Goal: Use online tool/utility: Utilize a website feature to perform a specific function

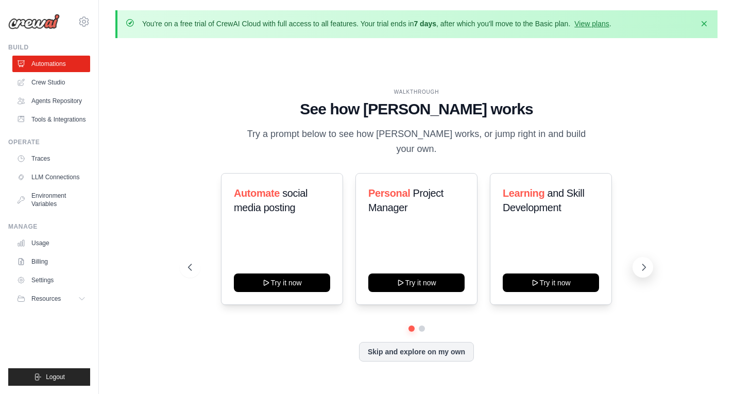
click at [639, 262] on icon at bounding box center [644, 267] width 10 height 10
click at [645, 264] on icon at bounding box center [644, 267] width 3 height 6
click at [51, 78] on link "Crew Studio" at bounding box center [52, 82] width 78 height 16
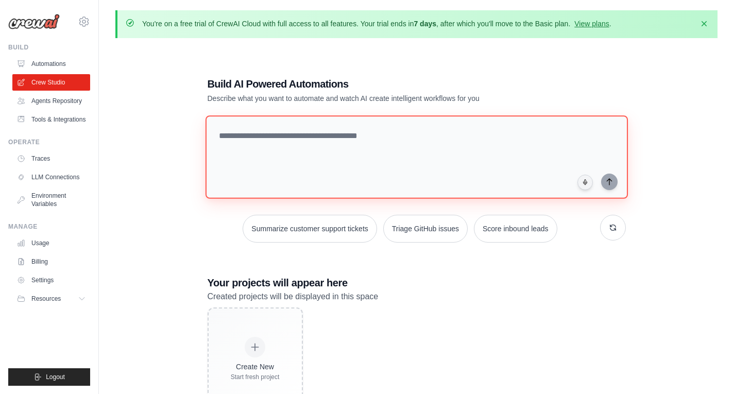
click at [309, 136] on textarea at bounding box center [416, 156] width 423 height 83
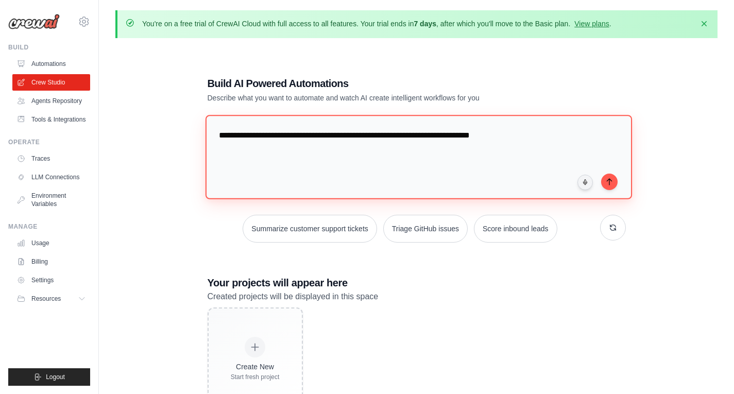
type textarea "**********"
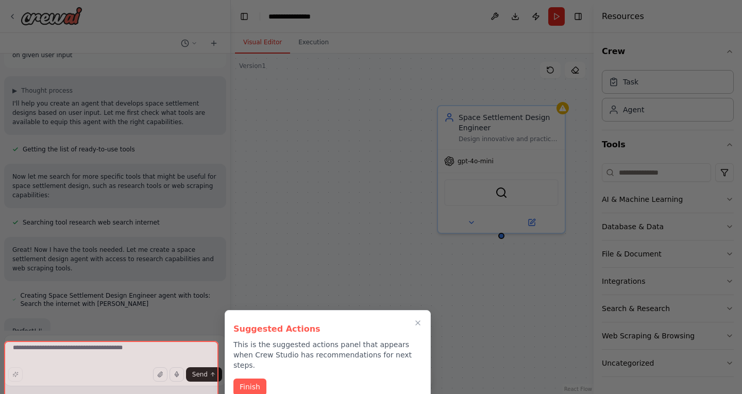
scroll to position [31, 0]
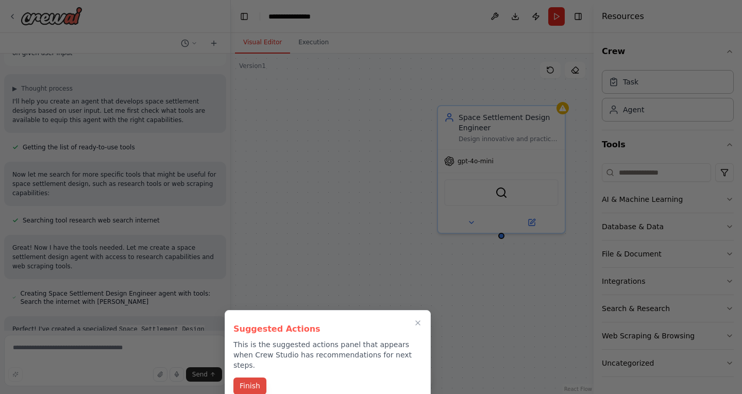
click at [244, 378] on button "Finish" at bounding box center [249, 386] width 33 height 17
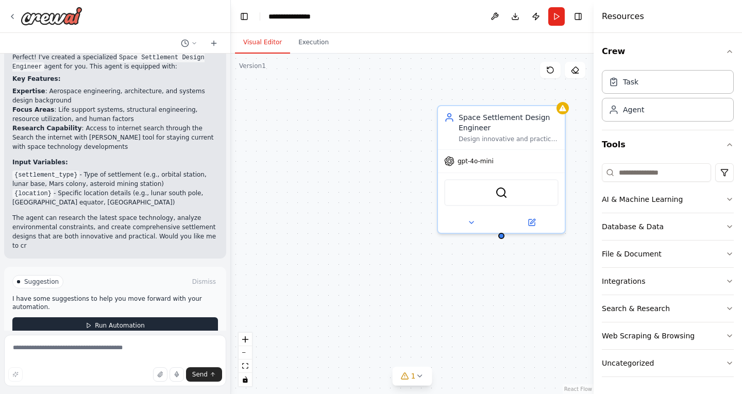
scroll to position [312, 0]
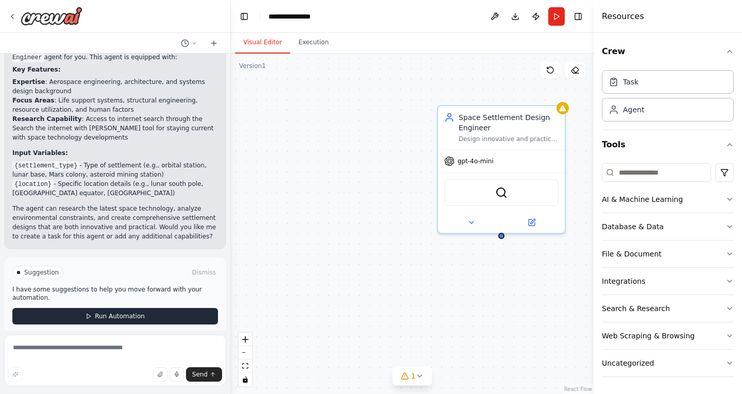
click at [120, 312] on span "Run Automation" at bounding box center [120, 316] width 50 height 8
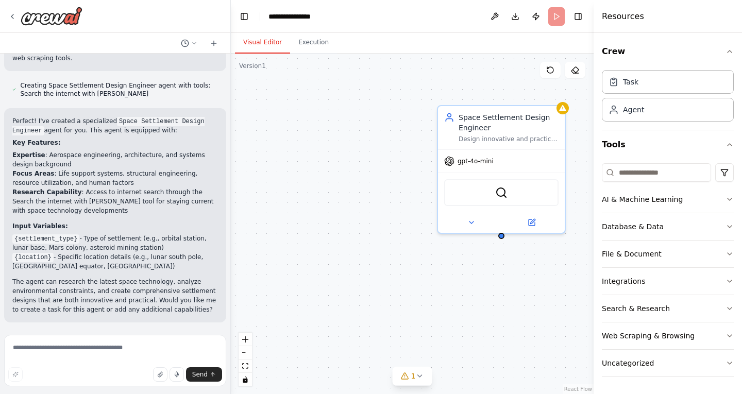
scroll to position [229, 0]
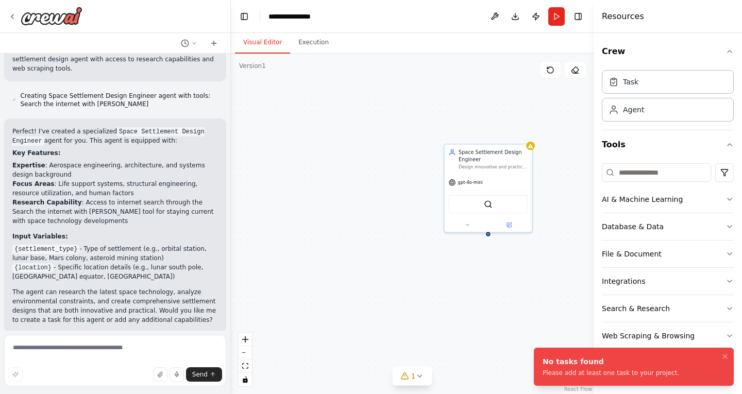
click at [569, 189] on div "Space Settlement Design Engineer Design innovative and practical space settleme…" at bounding box center [412, 224] width 363 height 341
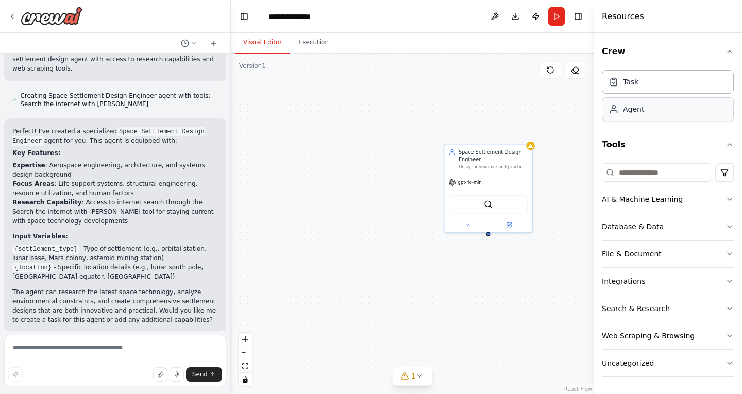
click at [668, 108] on div "Agent" at bounding box center [668, 109] width 132 height 24
drag, startPoint x: 557, startPoint y: 233, endPoint x: 528, endPoint y: 199, distance: 44.2
click at [528, 199] on div "Role of the agent Goal of the agent gpt-4o-mini Drop tools here" at bounding box center [523, 218] width 89 height 80
click at [555, 170] on icon at bounding box center [552, 168] width 6 height 6
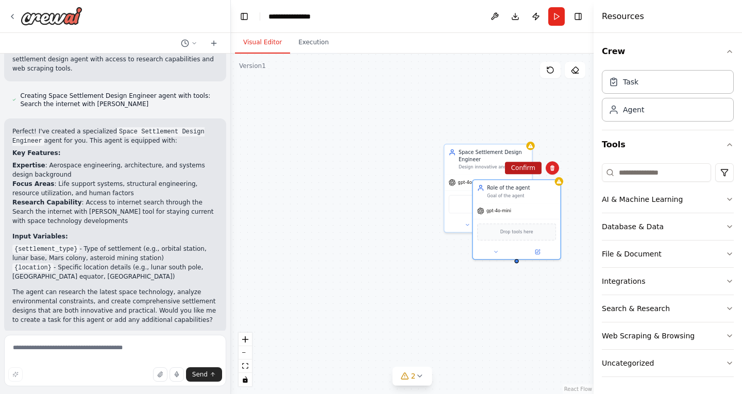
click at [530, 171] on button "Confirm" at bounding box center [523, 168] width 37 height 12
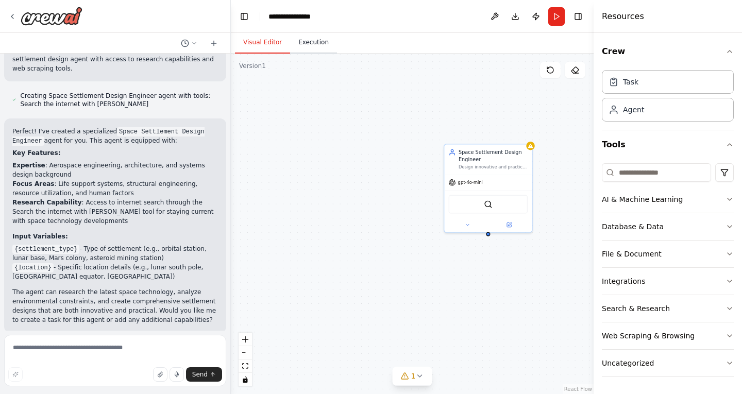
click at [306, 39] on button "Execution" at bounding box center [313, 43] width 47 height 22
click at [269, 46] on button "Visual Editor" at bounding box center [262, 43] width 55 height 22
drag, startPoint x: 410, startPoint y: 231, endPoint x: 306, endPoint y: 220, distance: 104.7
click at [306, 220] on div "Space Settlement Design Engineer Design innovative and practical space settleme…" at bounding box center [412, 224] width 363 height 341
click at [551, 15] on button "Run" at bounding box center [556, 16] width 16 height 19
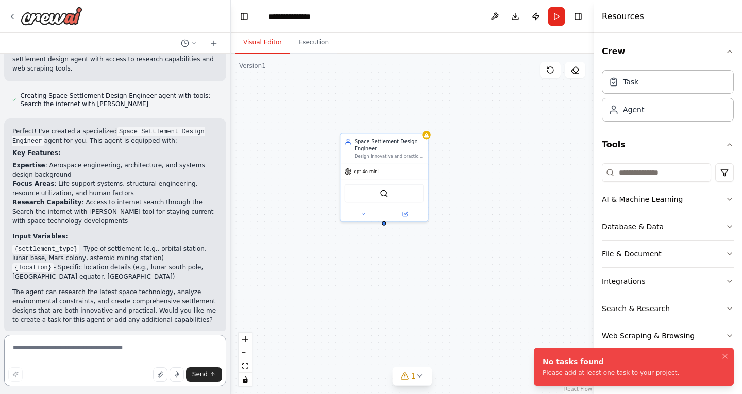
click at [136, 357] on textarea at bounding box center [115, 361] width 222 height 52
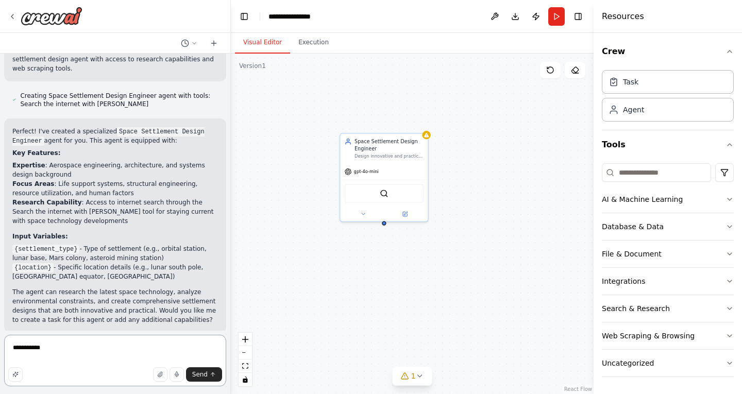
type textarea "**********"
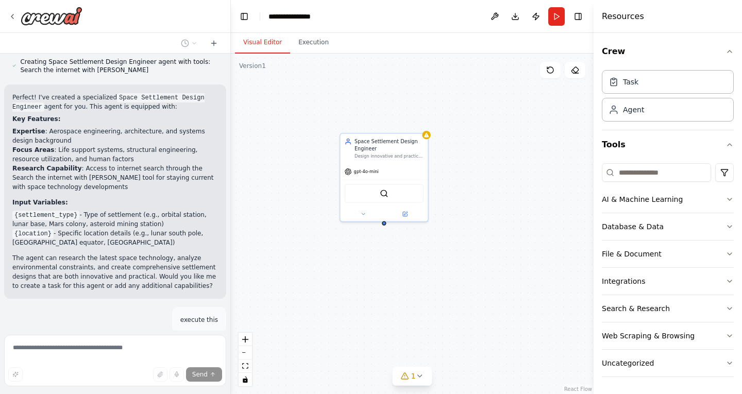
scroll to position [320, 0]
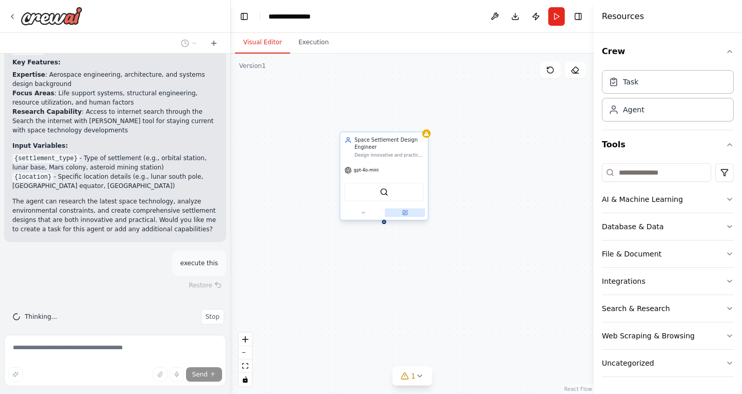
click at [407, 214] on icon at bounding box center [405, 213] width 6 height 6
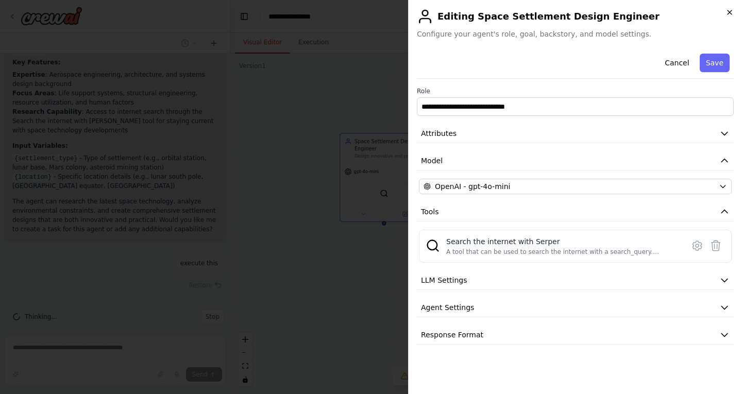
click at [732, 12] on icon "button" at bounding box center [730, 12] width 8 height 8
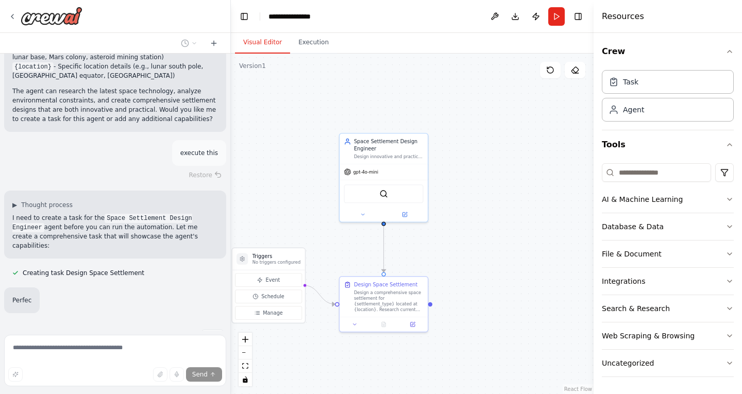
scroll to position [441, 0]
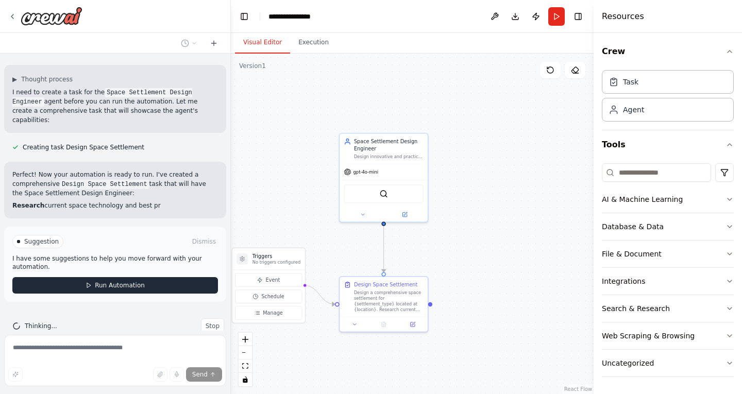
click at [168, 277] on button "Run Automation" at bounding box center [115, 285] width 206 height 16
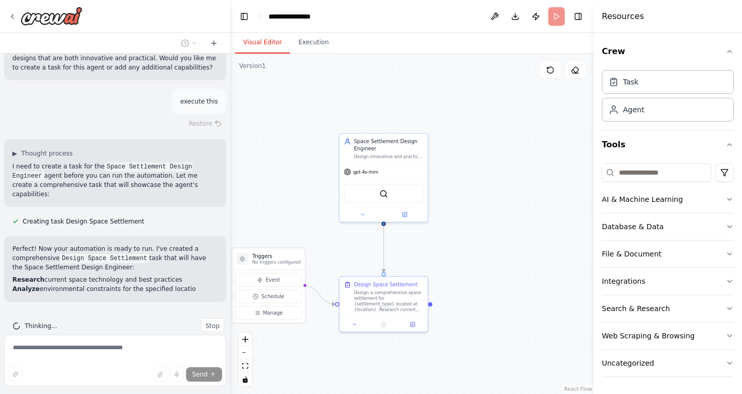
scroll to position [491, 0]
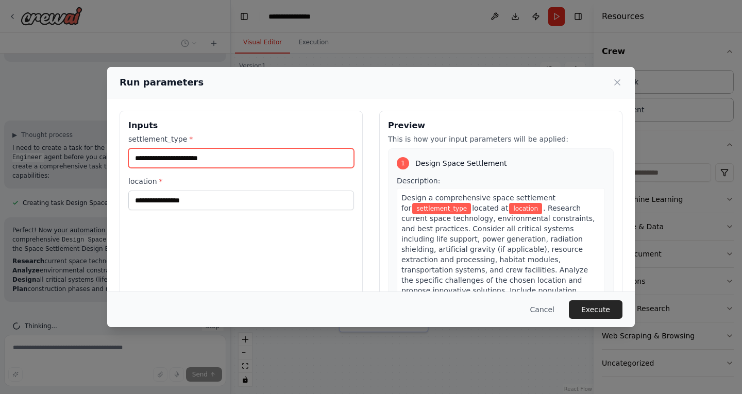
click at [292, 163] on input "settlement_type *" at bounding box center [241, 158] width 226 height 20
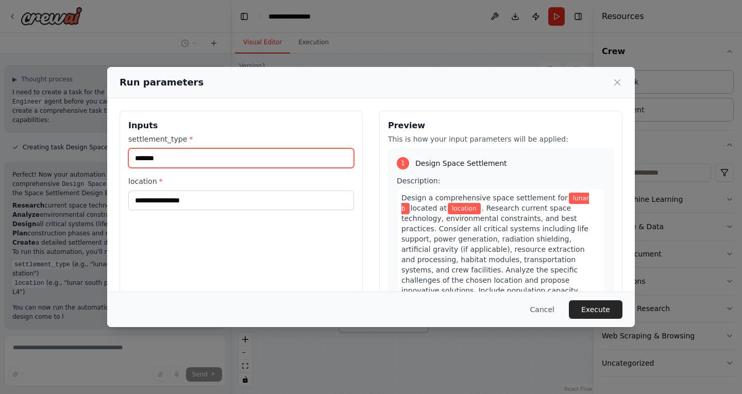
scroll to position [565, 0]
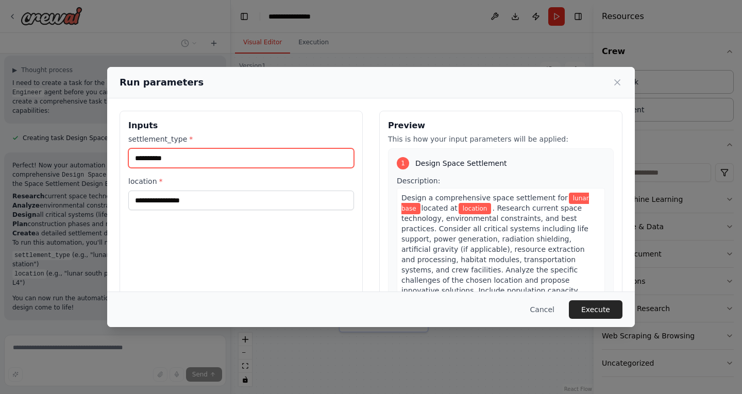
type input "**********"
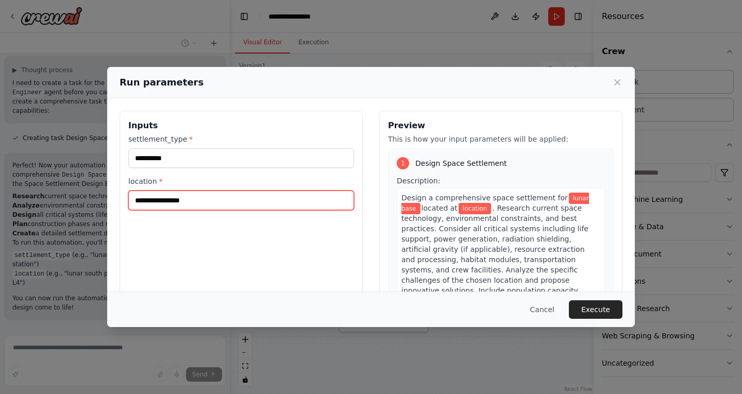
click at [266, 205] on input "location *" at bounding box center [241, 201] width 226 height 20
type input "**********"
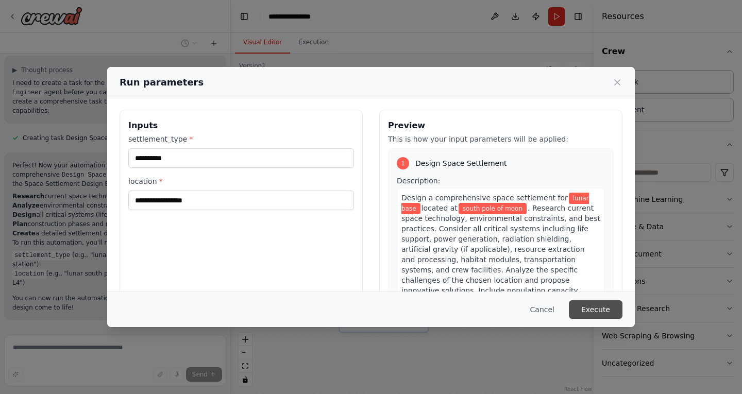
click at [595, 307] on button "Execute" at bounding box center [596, 309] width 54 height 19
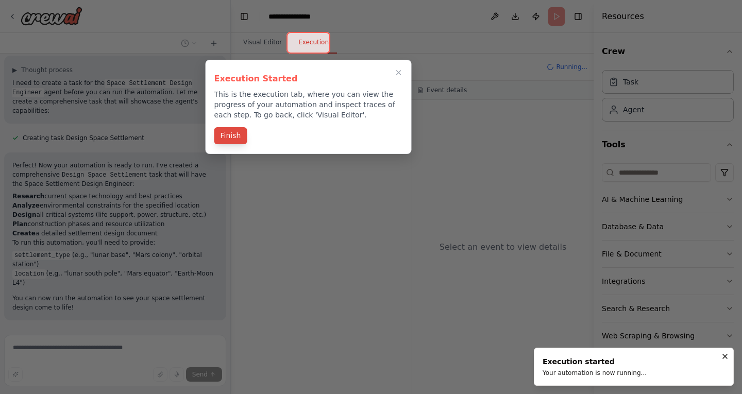
click at [236, 139] on button "Finish" at bounding box center [230, 135] width 33 height 17
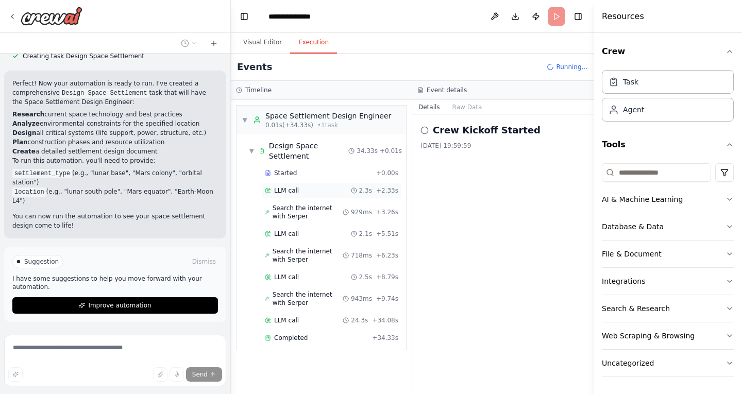
scroll to position [648, 0]
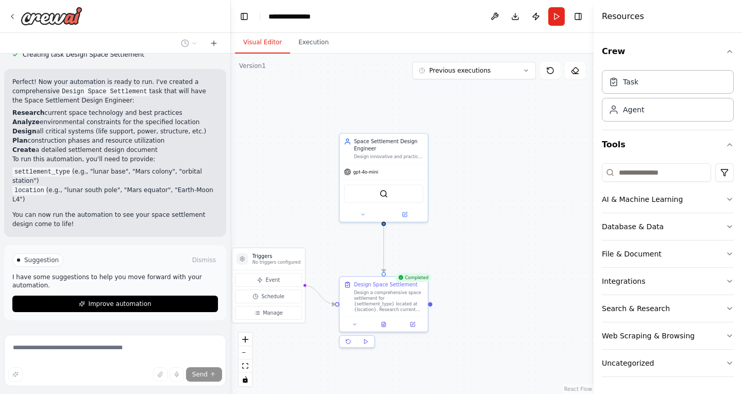
click at [262, 36] on button "Visual Editor" at bounding box center [262, 43] width 55 height 22
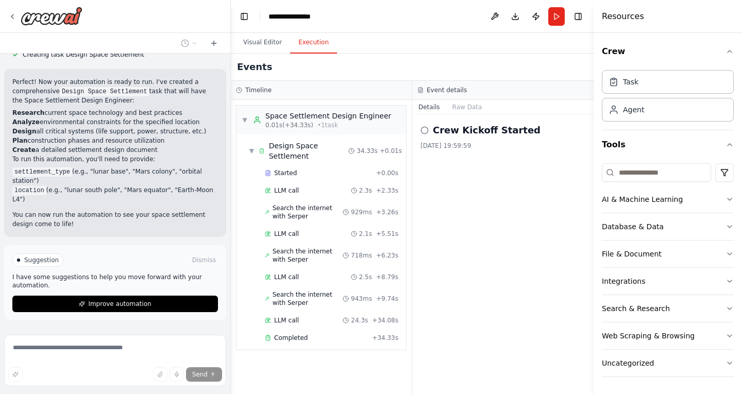
click at [310, 48] on button "Execution" at bounding box center [313, 43] width 47 height 22
click at [364, 334] on div "Completed" at bounding box center [316, 338] width 103 height 8
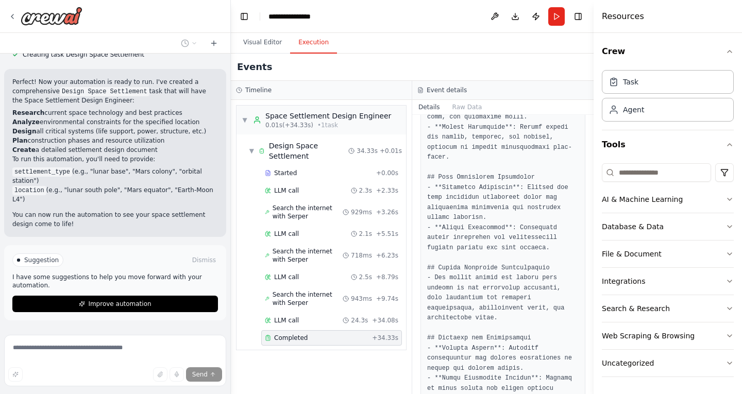
scroll to position [1283, 0]
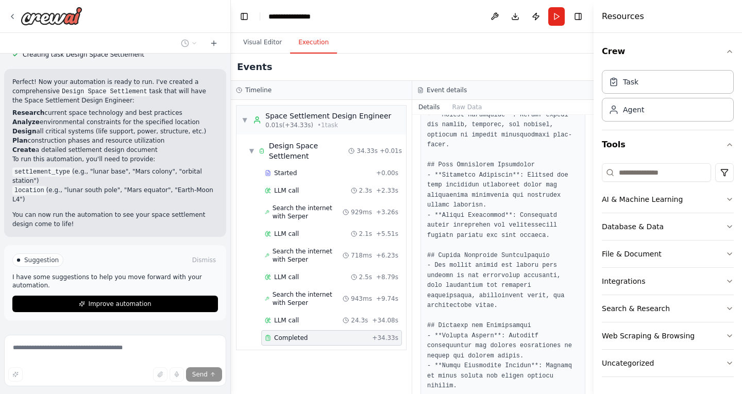
click at [212, 305] on div "Create an agent which develops space settlement designs based on given user inp…" at bounding box center [115, 197] width 231 height 394
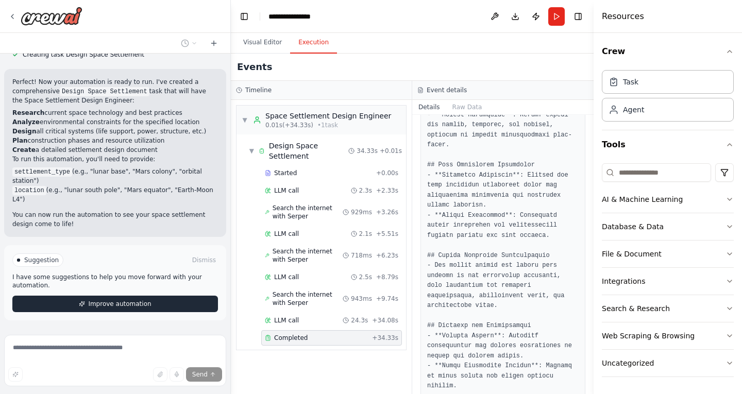
click at [147, 296] on button "Improve automation" at bounding box center [115, 304] width 206 height 16
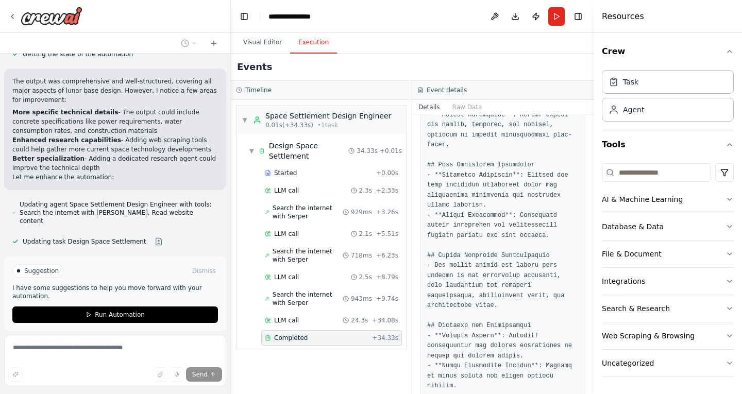
scroll to position [848, 0]
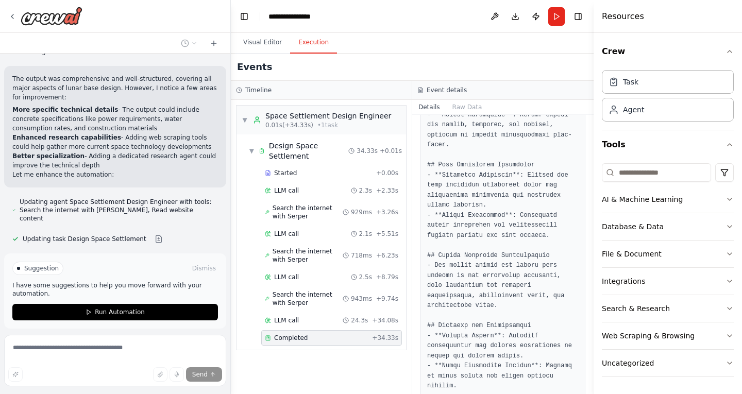
click at [203, 304] on div "Create an agent which develops space settlement designs based on given user inp…" at bounding box center [115, 197] width 231 height 394
click at [195, 263] on button "Dismiss" at bounding box center [204, 268] width 28 height 10
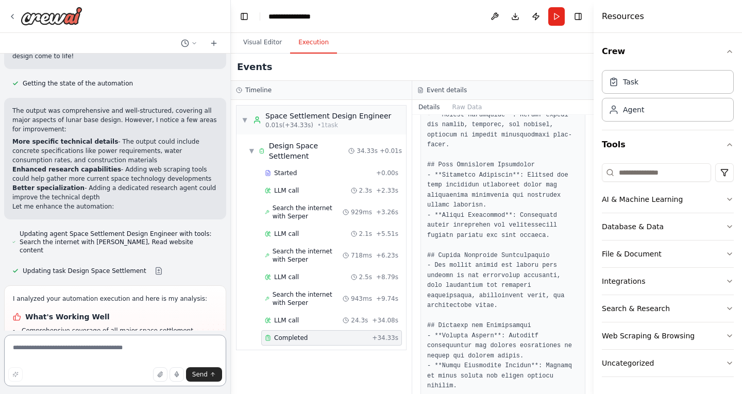
scroll to position [835, 0]
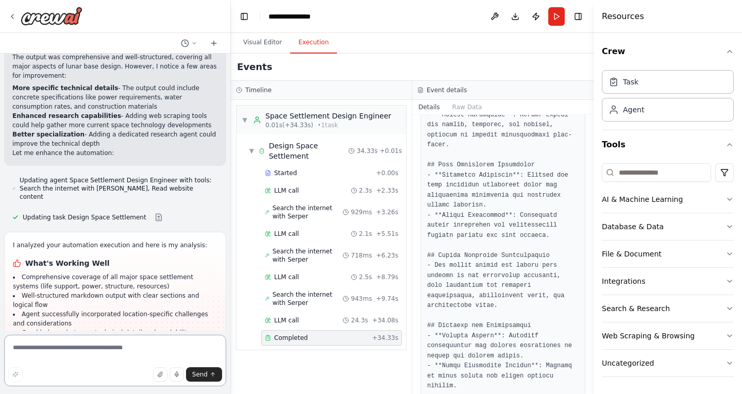
click at [89, 351] on textarea at bounding box center [115, 361] width 222 height 52
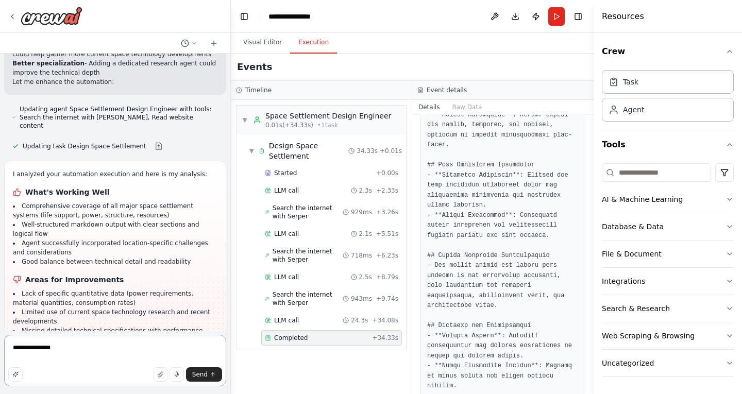
scroll to position [950, 0]
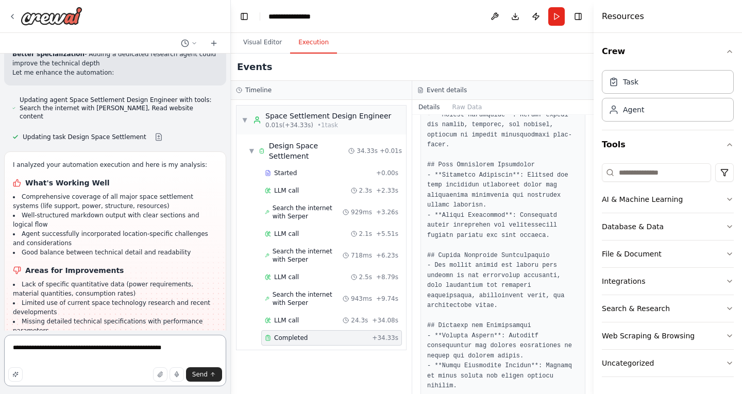
type textarea "**********"
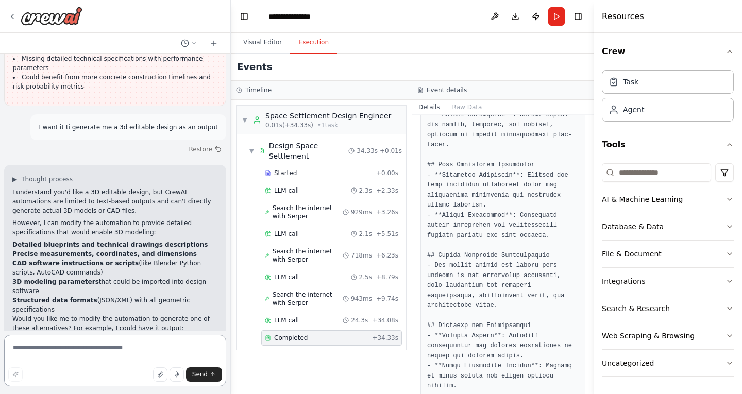
scroll to position [1222, 0]
